Goal: Task Accomplishment & Management: Manage account settings

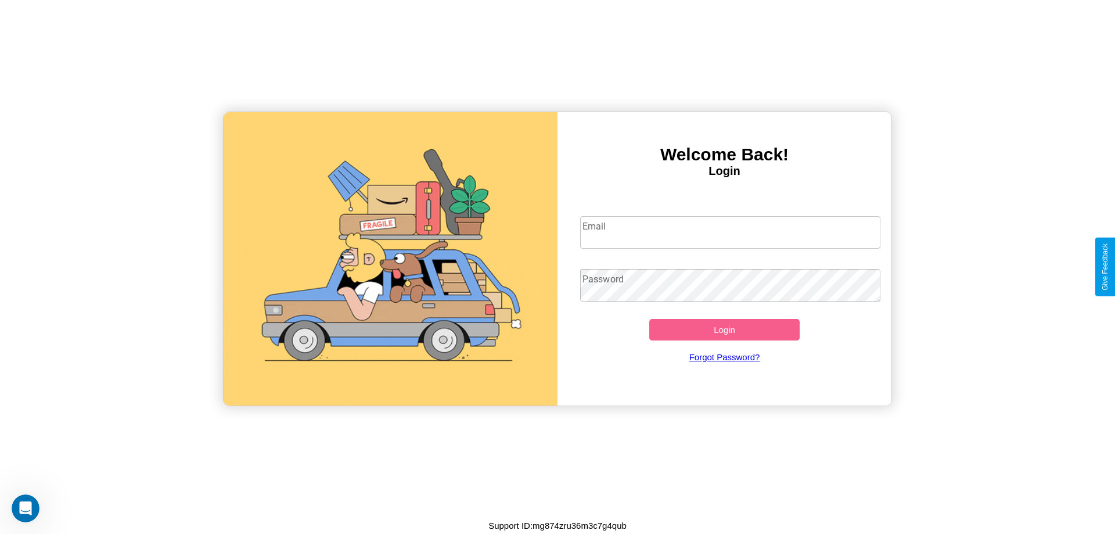
click at [730, 232] on input "Email" at bounding box center [730, 232] width 301 height 33
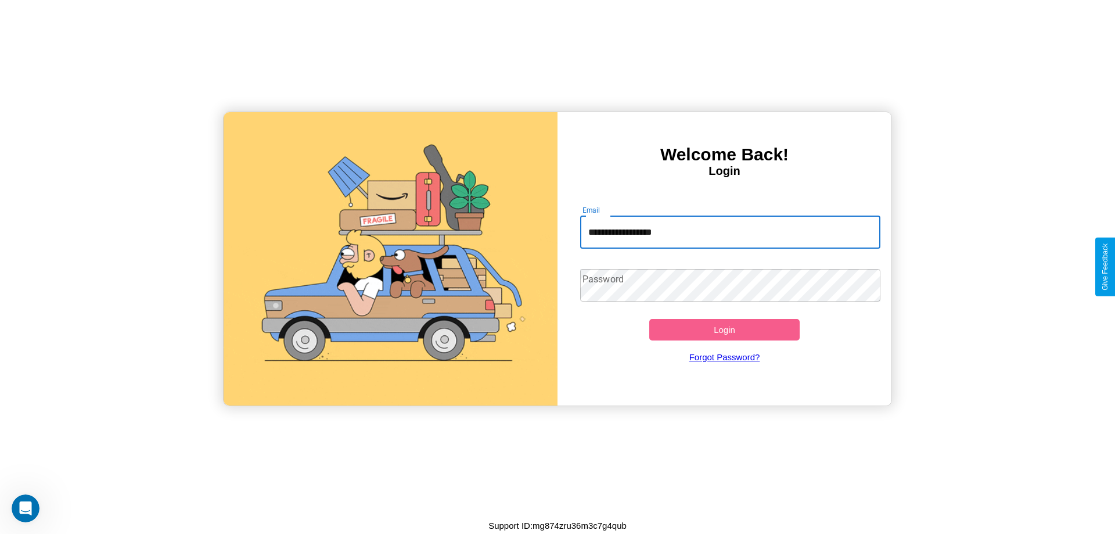
type input "**********"
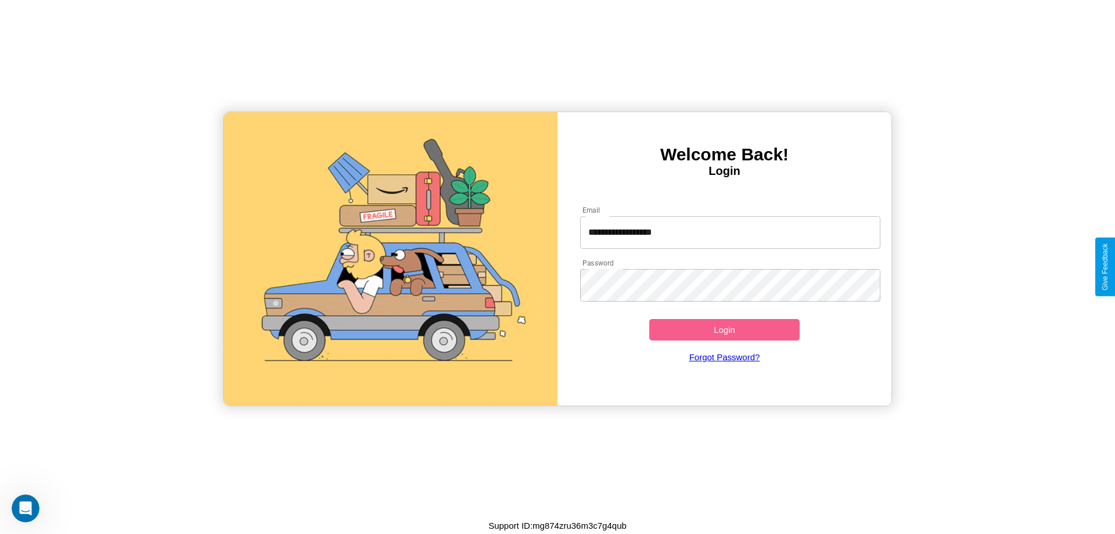
click at [724, 329] on button "Login" at bounding box center [724, 329] width 150 height 21
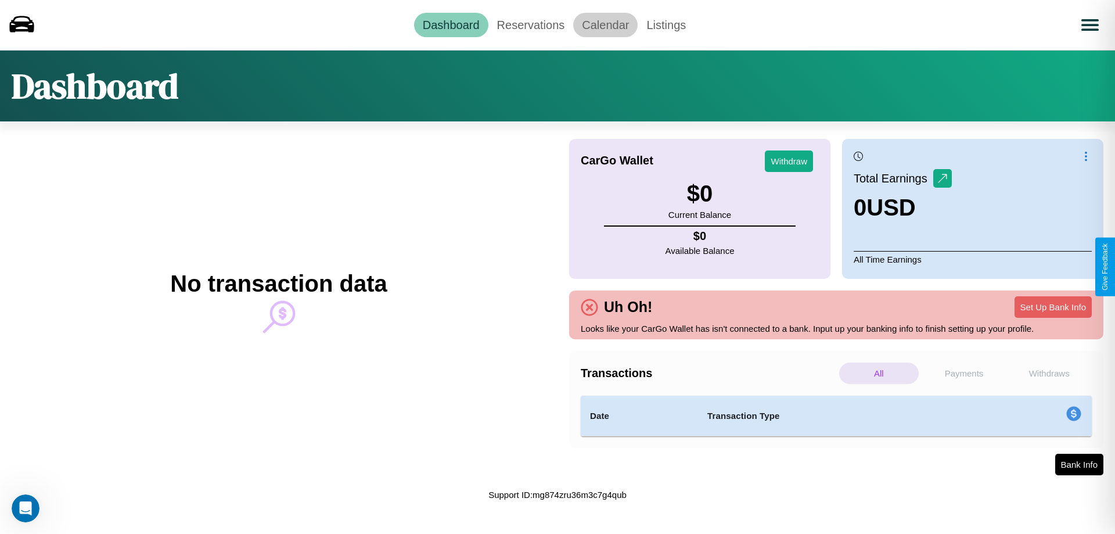
click at [605, 24] on link "Calendar" at bounding box center [605, 25] width 64 height 24
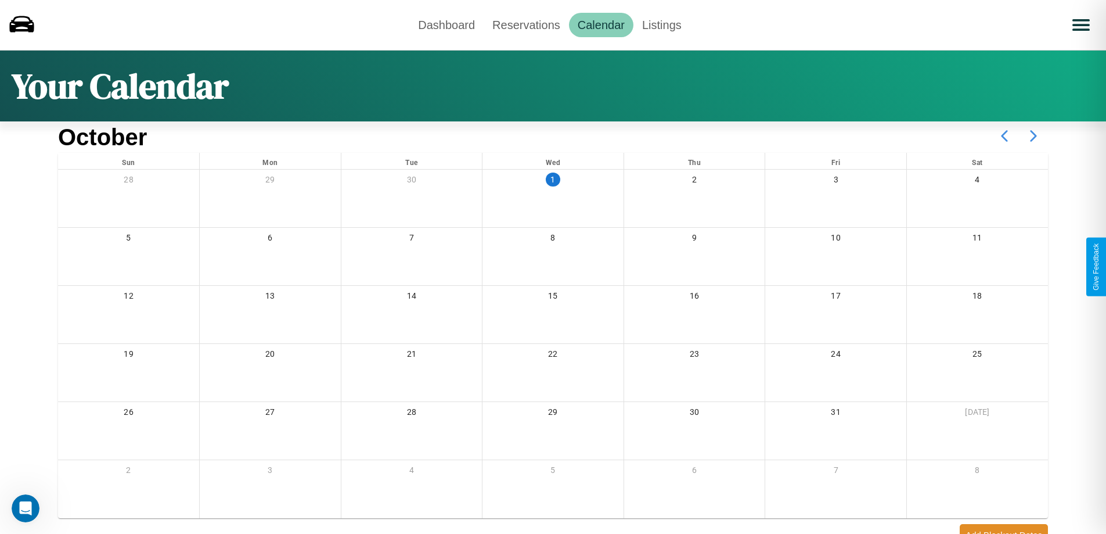
click at [1034, 136] on icon at bounding box center [1033, 135] width 29 height 29
click at [526, 24] on link "Reservations" at bounding box center [526, 25] width 85 height 24
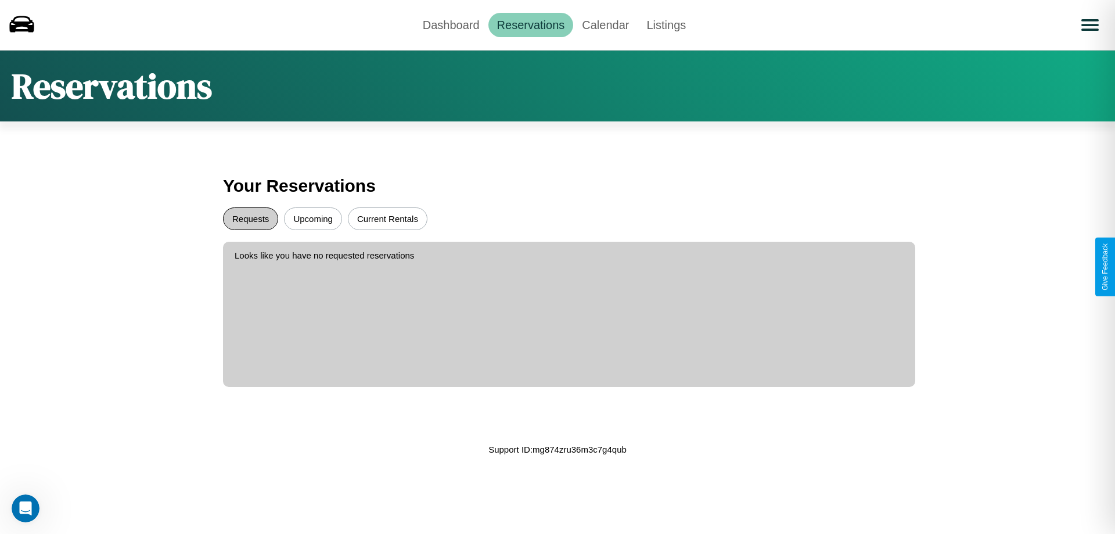
click at [250, 218] on button "Requests" at bounding box center [250, 218] width 55 height 23
click at [313, 218] on button "Upcoming" at bounding box center [313, 218] width 58 height 23
